Goal: Transaction & Acquisition: Download file/media

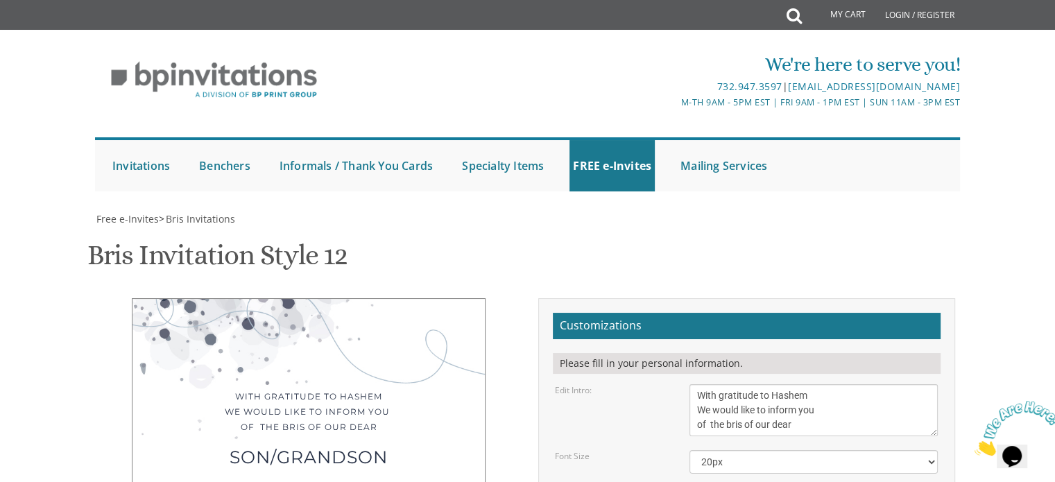
scroll to position [359, 0]
type input "[EMAIL_ADDRESS][DOMAIN_NAME]"
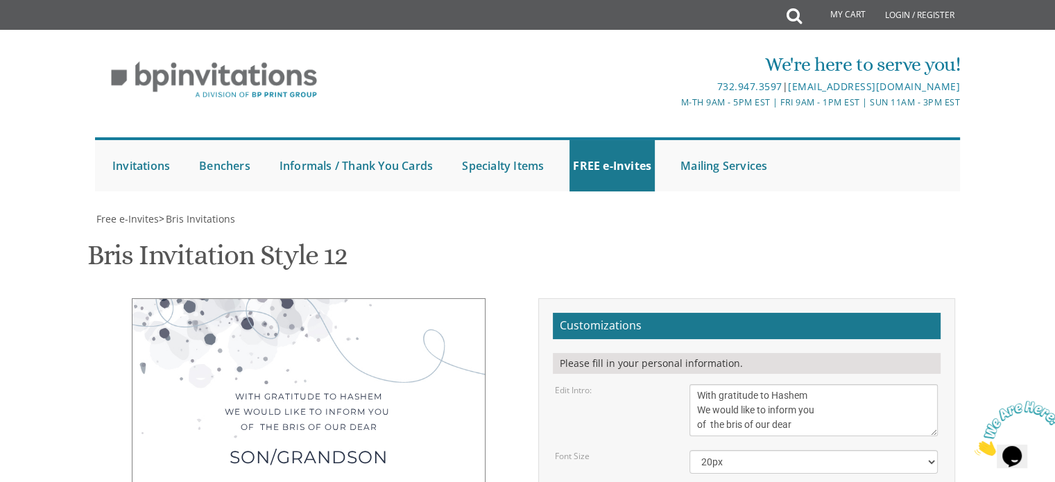
click at [415, 449] on div "son/grandson" at bounding box center [308, 456] width 297 height 15
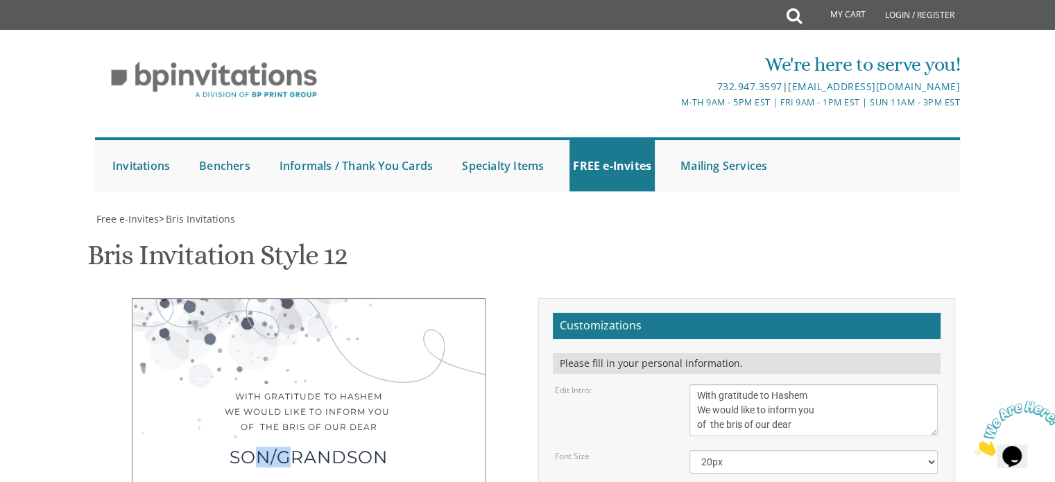
drag, startPoint x: 252, startPoint y: 155, endPoint x: 291, endPoint y: 161, distance: 39.3
click at [291, 449] on div "son/grandson" at bounding box center [308, 456] width 297 height 15
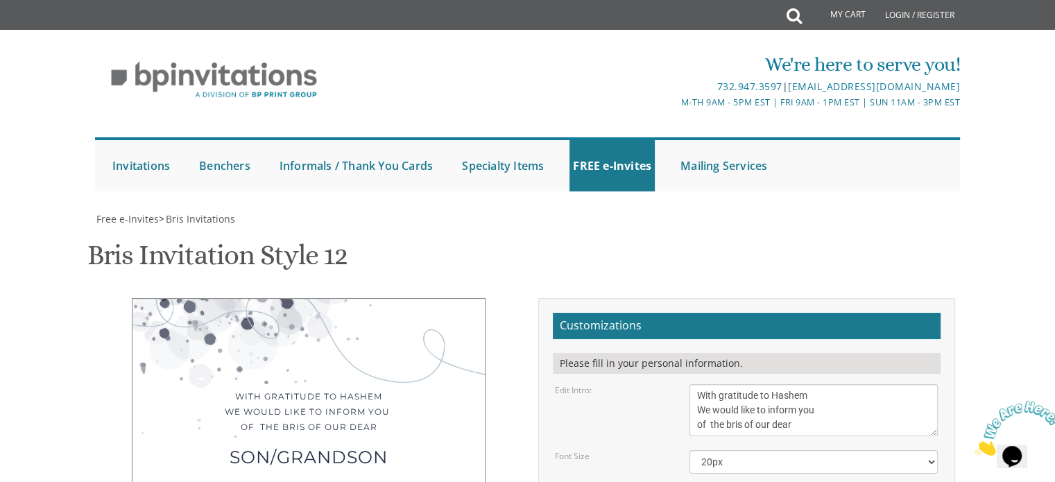
drag, startPoint x: 193, startPoint y: 180, endPoint x: 381, endPoint y: 241, distance: 197.6
click at [381, 298] on div "With gratitude to Hashem We would like to inform you of the bris of our dear so…" at bounding box center [309, 487] width 354 height 379
